Goal: Task Accomplishment & Management: Manage account settings

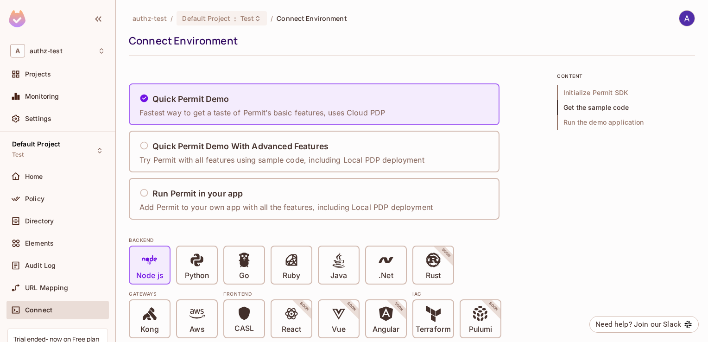
scroll to position [1182, 0]
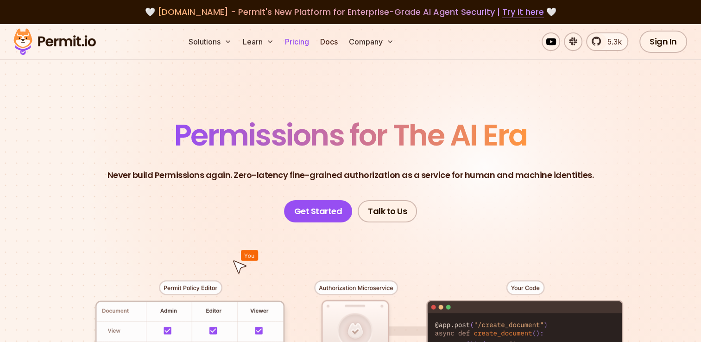
click at [298, 38] on link "Pricing" at bounding box center [296, 41] width 31 height 19
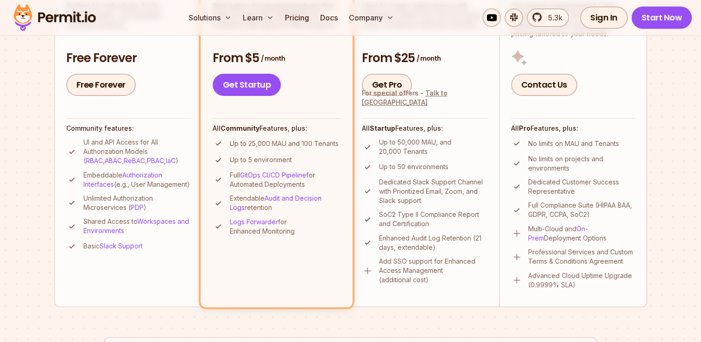
scroll to position [292, 0]
click at [281, 8] on link "Pricing" at bounding box center [296, 17] width 31 height 19
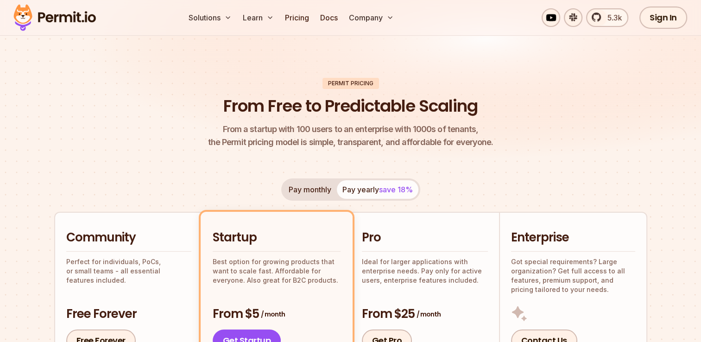
scroll to position [31, 0]
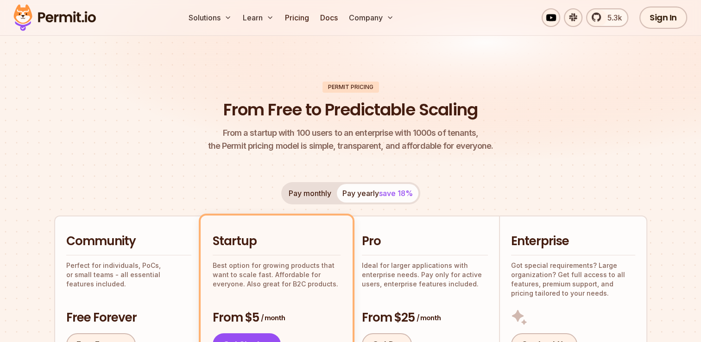
click at [359, 85] on div "Permit Pricing" at bounding box center [350, 87] width 56 height 11
click at [356, 88] on div "Permit Pricing" at bounding box center [350, 87] width 56 height 11
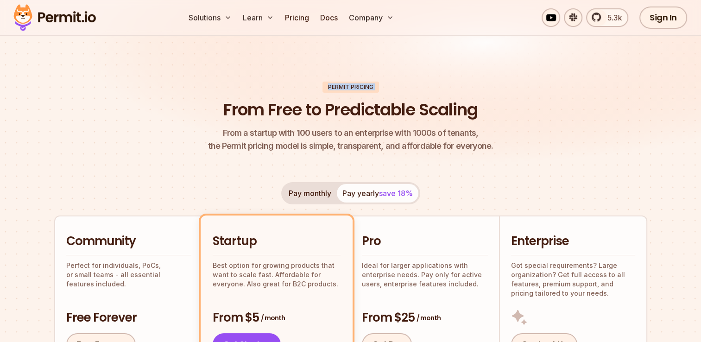
click at [356, 88] on div "Permit Pricing" at bounding box center [350, 87] width 56 height 11
click at [227, 70] on img at bounding box center [350, 86] width 701 height 187
click at [275, 94] on header "Permit Pricing From Free to Predictable Scaling From a startup with 100 users t…" at bounding box center [350, 117] width 593 height 71
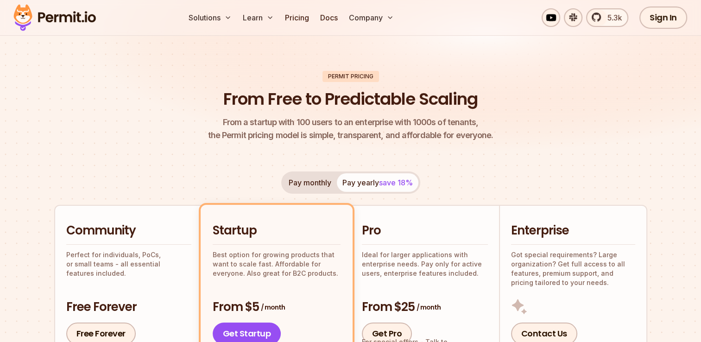
scroll to position [44, 0]
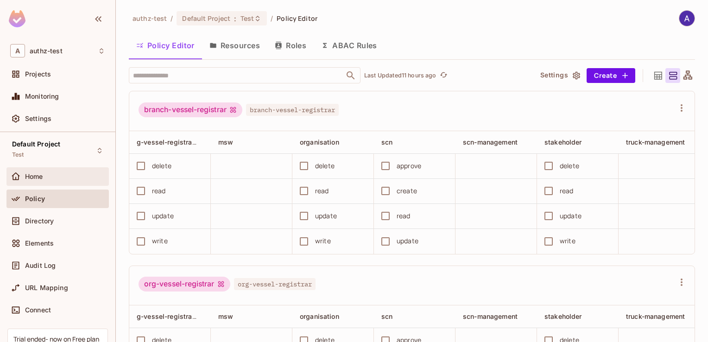
click at [37, 178] on span "Home" at bounding box center [34, 176] width 18 height 7
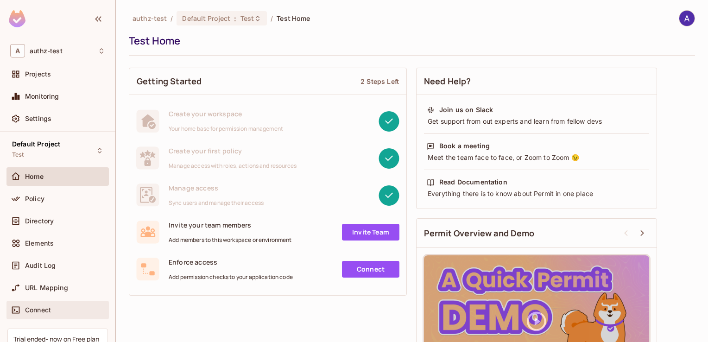
click at [35, 311] on span "Connect" at bounding box center [38, 309] width 26 height 7
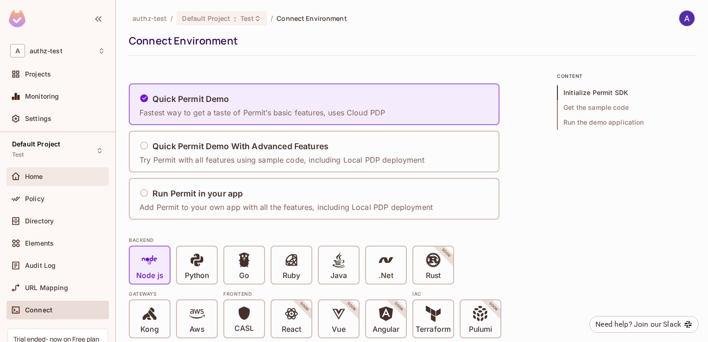
click at [38, 177] on span "Home" at bounding box center [34, 176] width 18 height 7
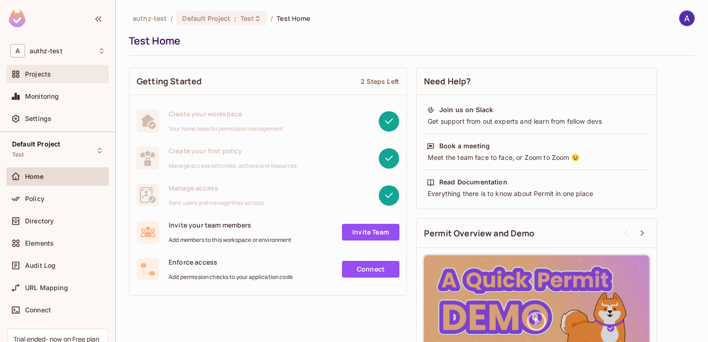
click at [35, 75] on span "Projects" at bounding box center [38, 73] width 26 height 7
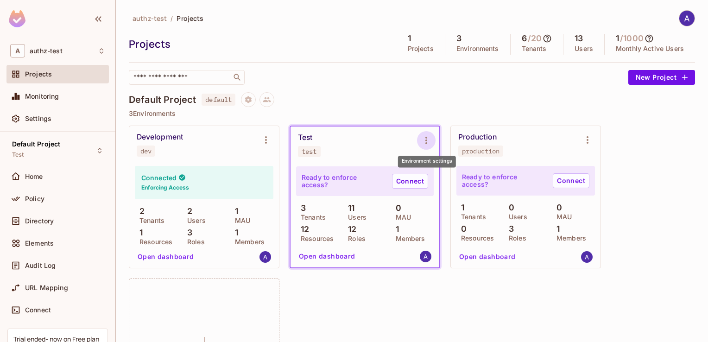
click at [426, 138] on icon "Environment settings" at bounding box center [425, 140] width 11 height 11
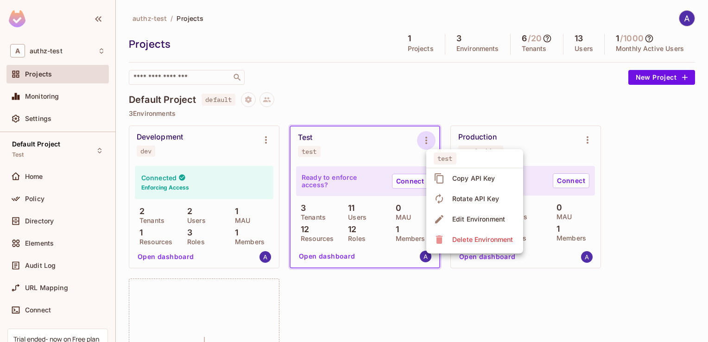
click at [458, 94] on div at bounding box center [354, 171] width 708 height 342
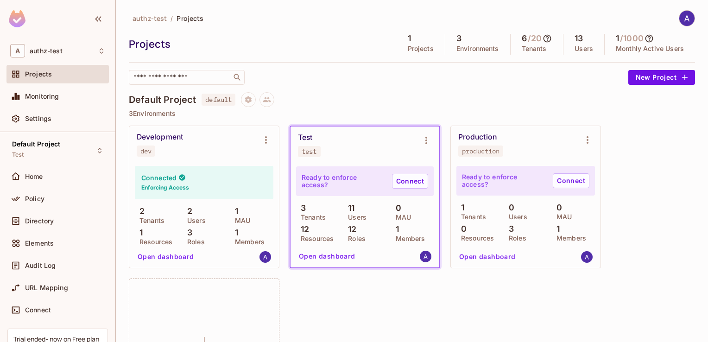
click at [264, 42] on div "Projects" at bounding box center [260, 44] width 263 height 14
click at [524, 95] on div "Default Project default" at bounding box center [412, 99] width 566 height 15
click at [250, 98] on icon "Project settings" at bounding box center [248, 99] width 6 height 7
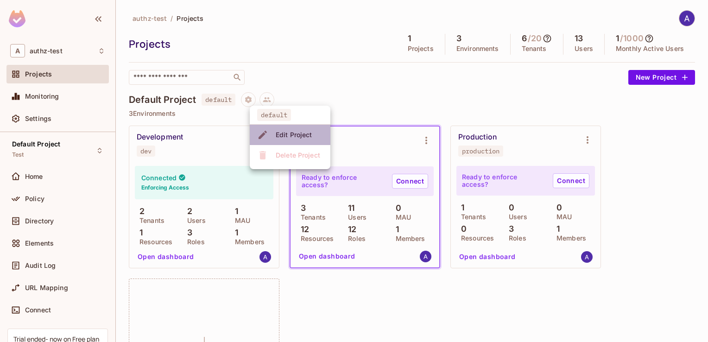
click at [282, 132] on div "Edit Project" at bounding box center [294, 134] width 37 height 9
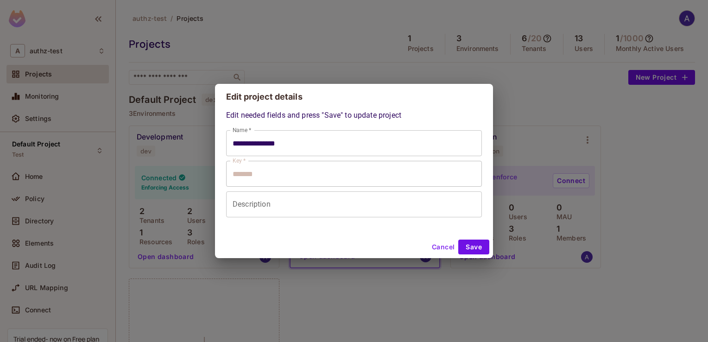
click at [328, 48] on div "**********" at bounding box center [354, 171] width 708 height 342
type input "**********"
type input "*******"
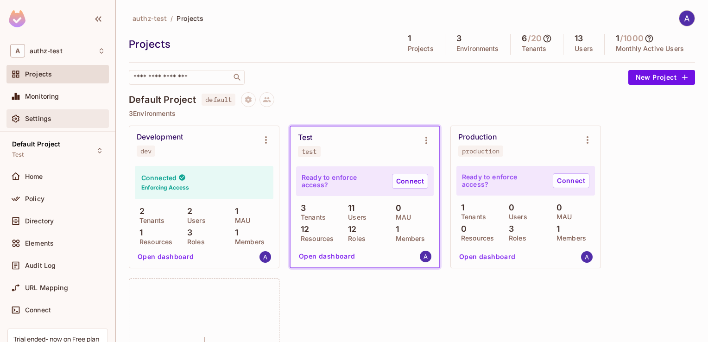
click at [41, 119] on span "Settings" at bounding box center [38, 118] width 26 height 7
